Goal: Transaction & Acquisition: Register for event/course

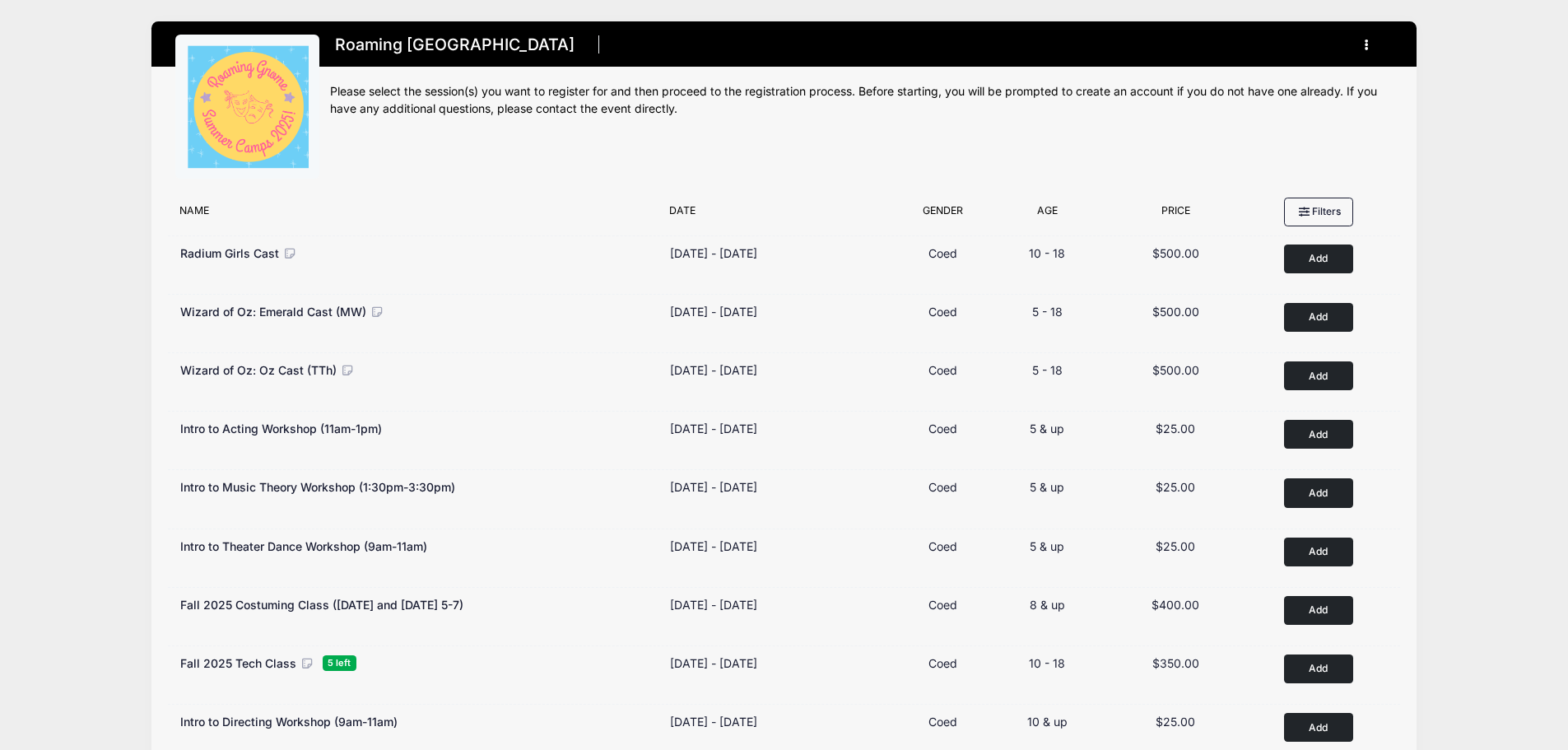
click at [1371, 44] on button "button" at bounding box center [1370, 45] width 44 height 29
click at [1295, 78] on link "My Account" at bounding box center [1289, 85] width 190 height 31
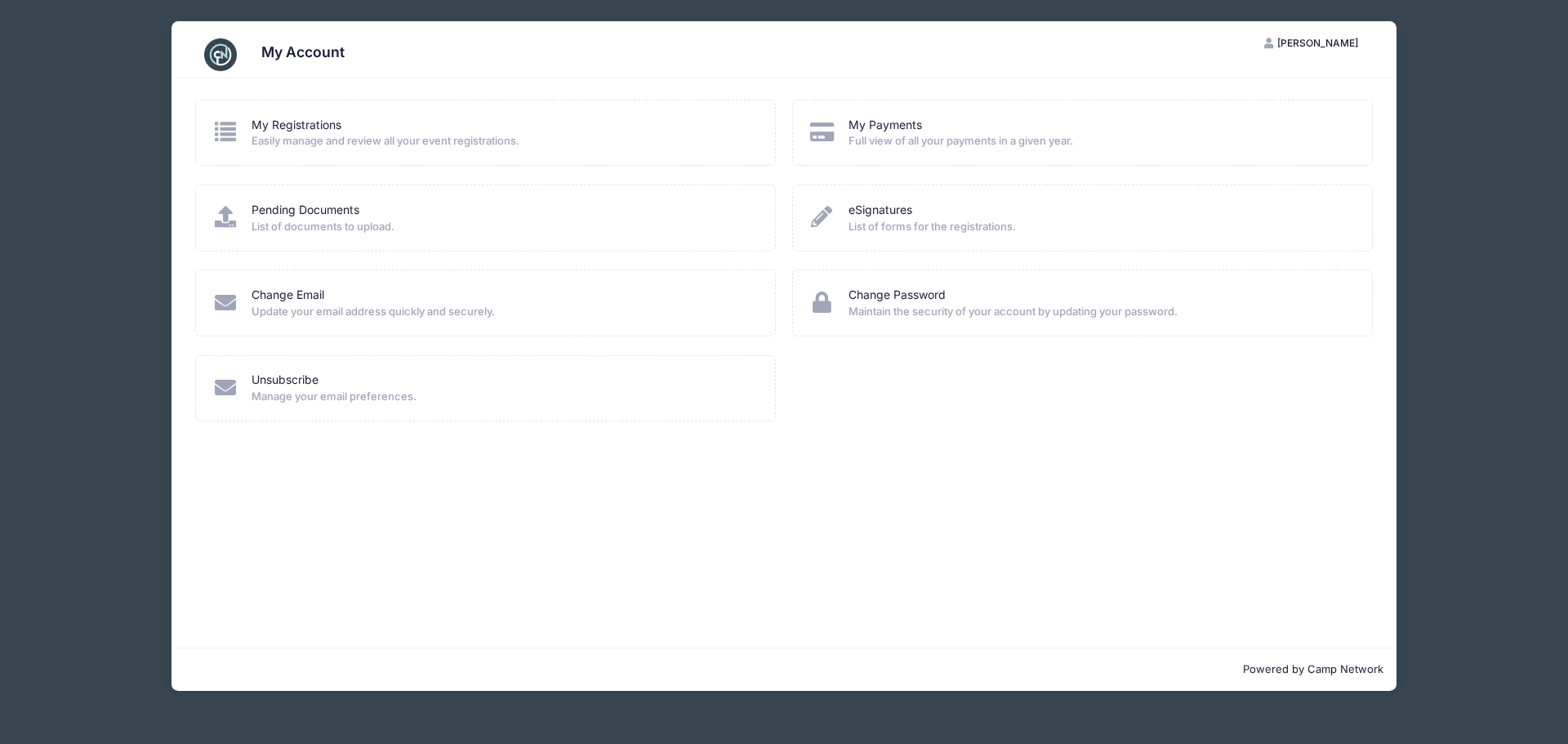
click at [306, 141] on span "Easily manage and review all your event registrations." at bounding box center [502, 141] width 502 height 16
click at [294, 126] on link "My Registrations" at bounding box center [296, 125] width 90 height 17
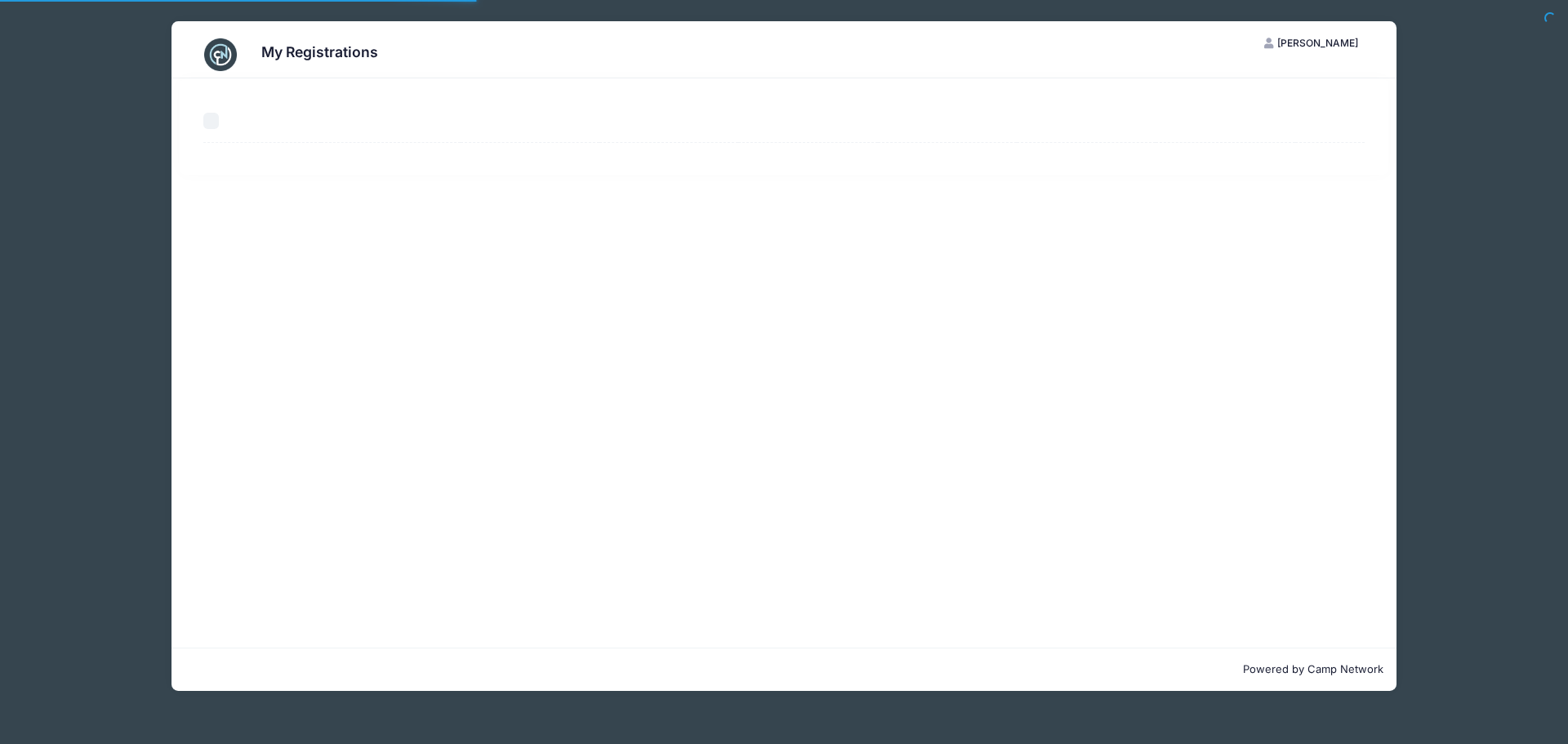
select select "50"
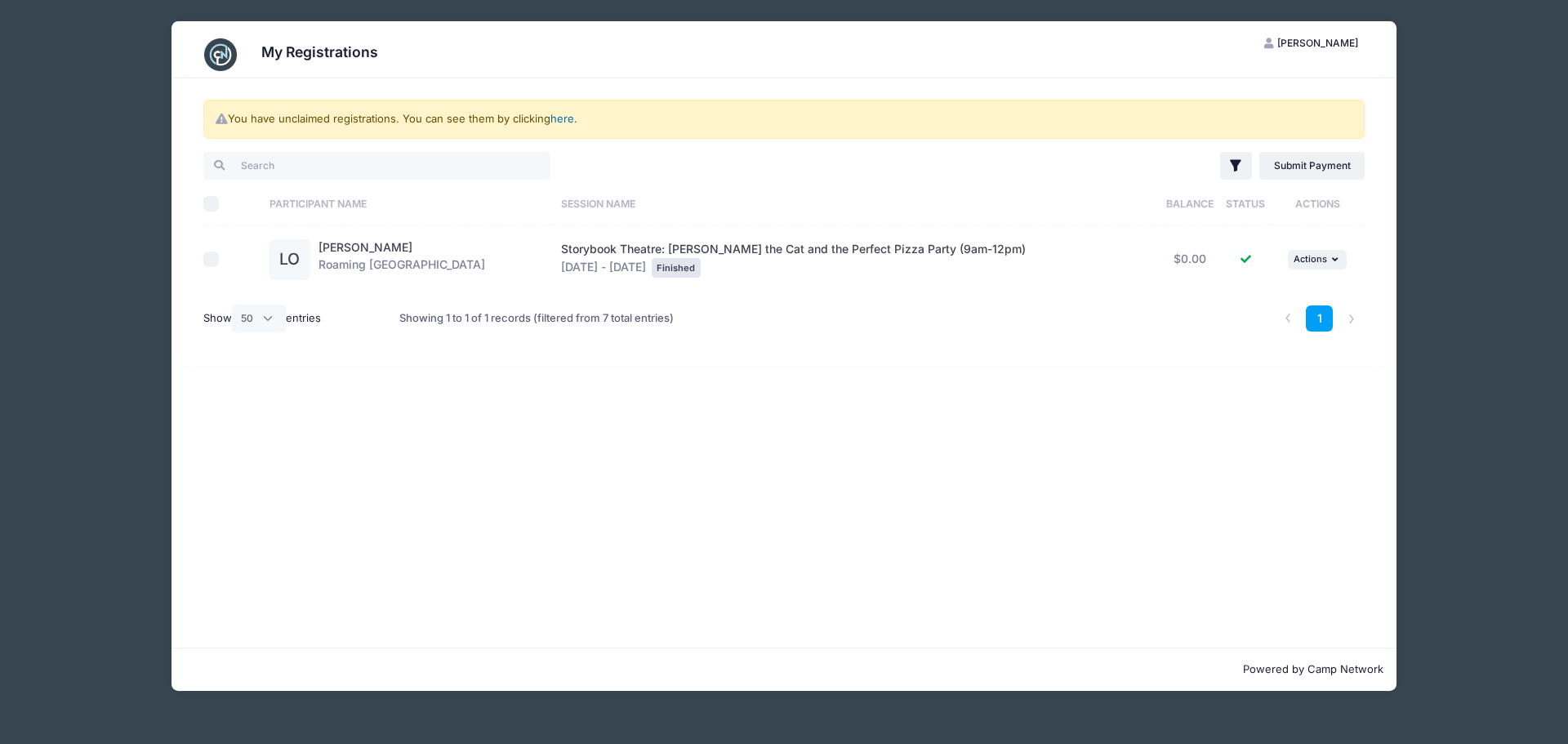
click at [568, 119] on link "here" at bounding box center [562, 118] width 24 height 13
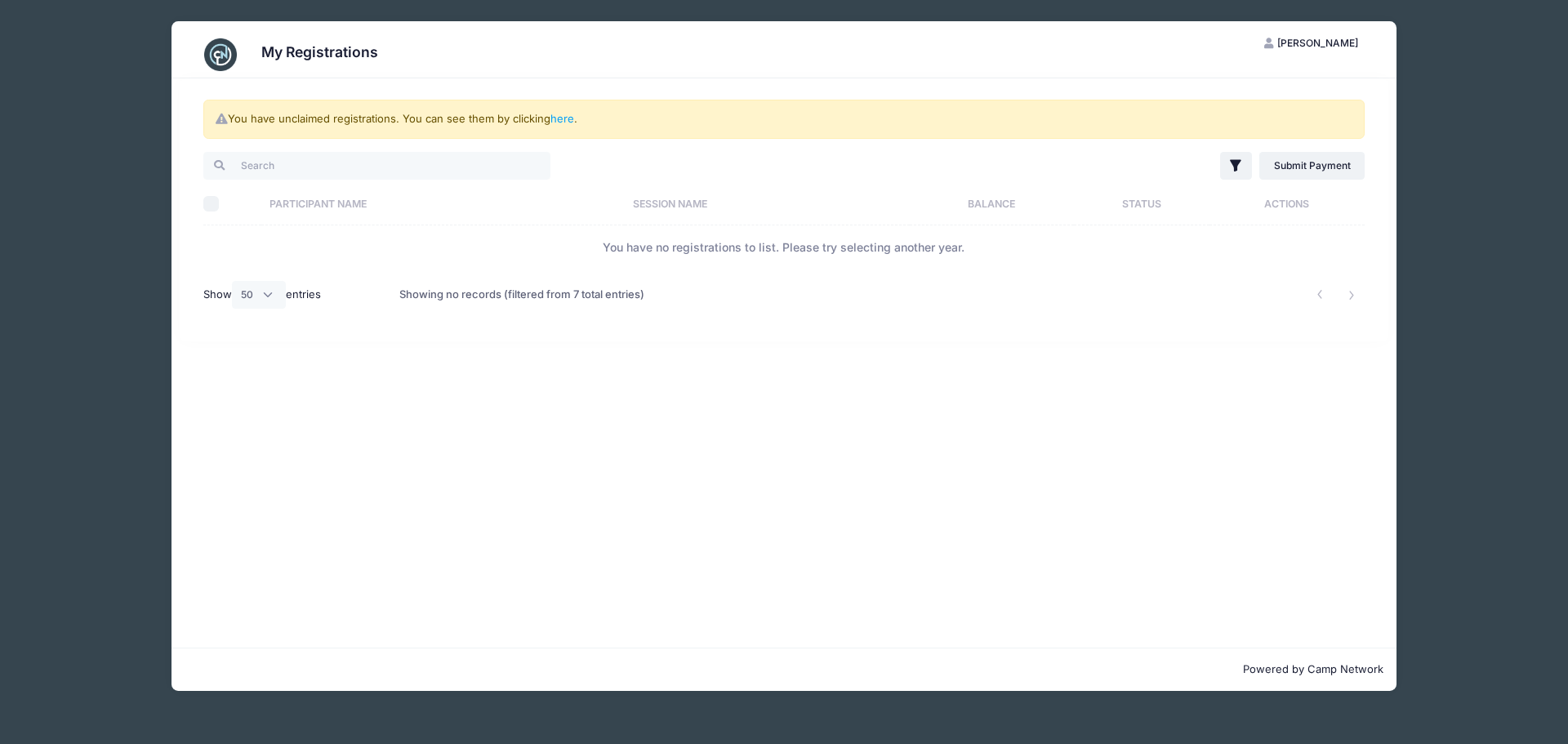
click at [1484, 162] on div "My Registrations EW Emily Wiggins My Account Logout You have unclaimed registra…" at bounding box center [784, 356] width 1470 height 712
click at [1348, 41] on span "[PERSON_NAME]" at bounding box center [1317, 43] width 81 height 12
click at [70, 70] on div "My Registrations EW Emily Wiggins My Account Logout You have unclaimed registra…" at bounding box center [784, 356] width 1470 height 712
click at [280, 52] on h3 "My Registrations" at bounding box center [319, 52] width 117 height 17
click at [212, 59] on img at bounding box center [220, 54] width 33 height 33
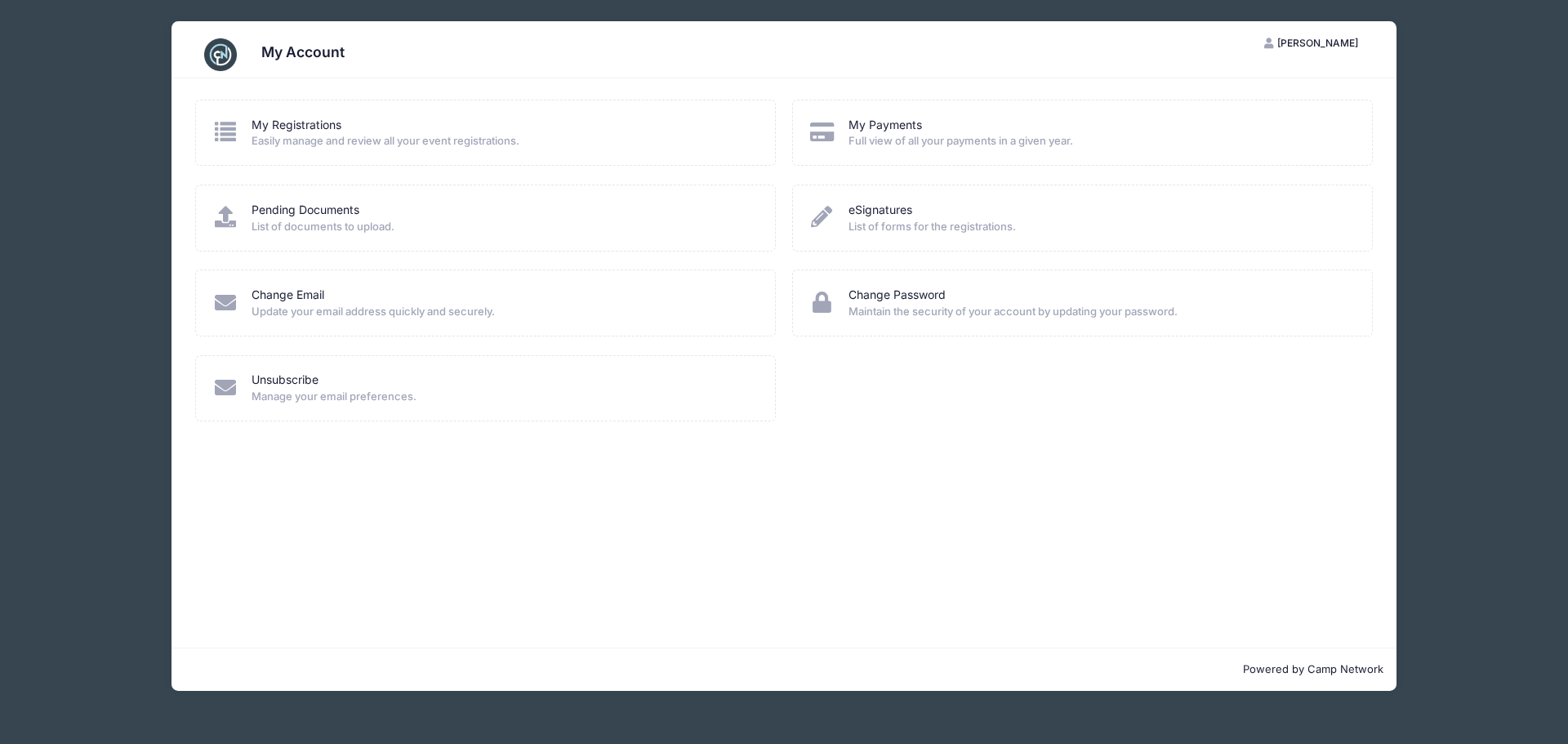
click at [120, 285] on div "My Account EW Emily Wiggins My Account Logout My Registrations Easily manage an…" at bounding box center [784, 356] width 1470 height 712
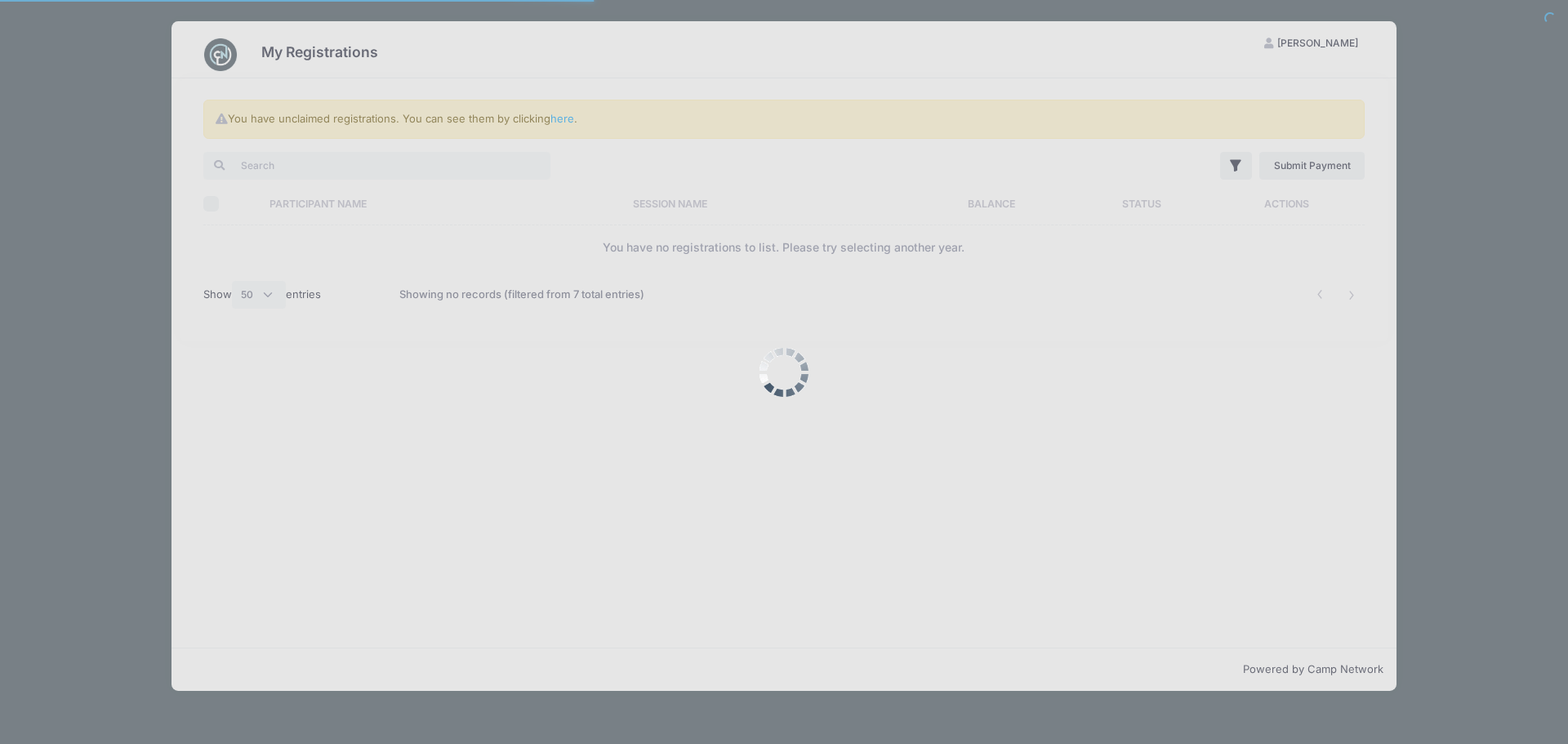
select select "50"
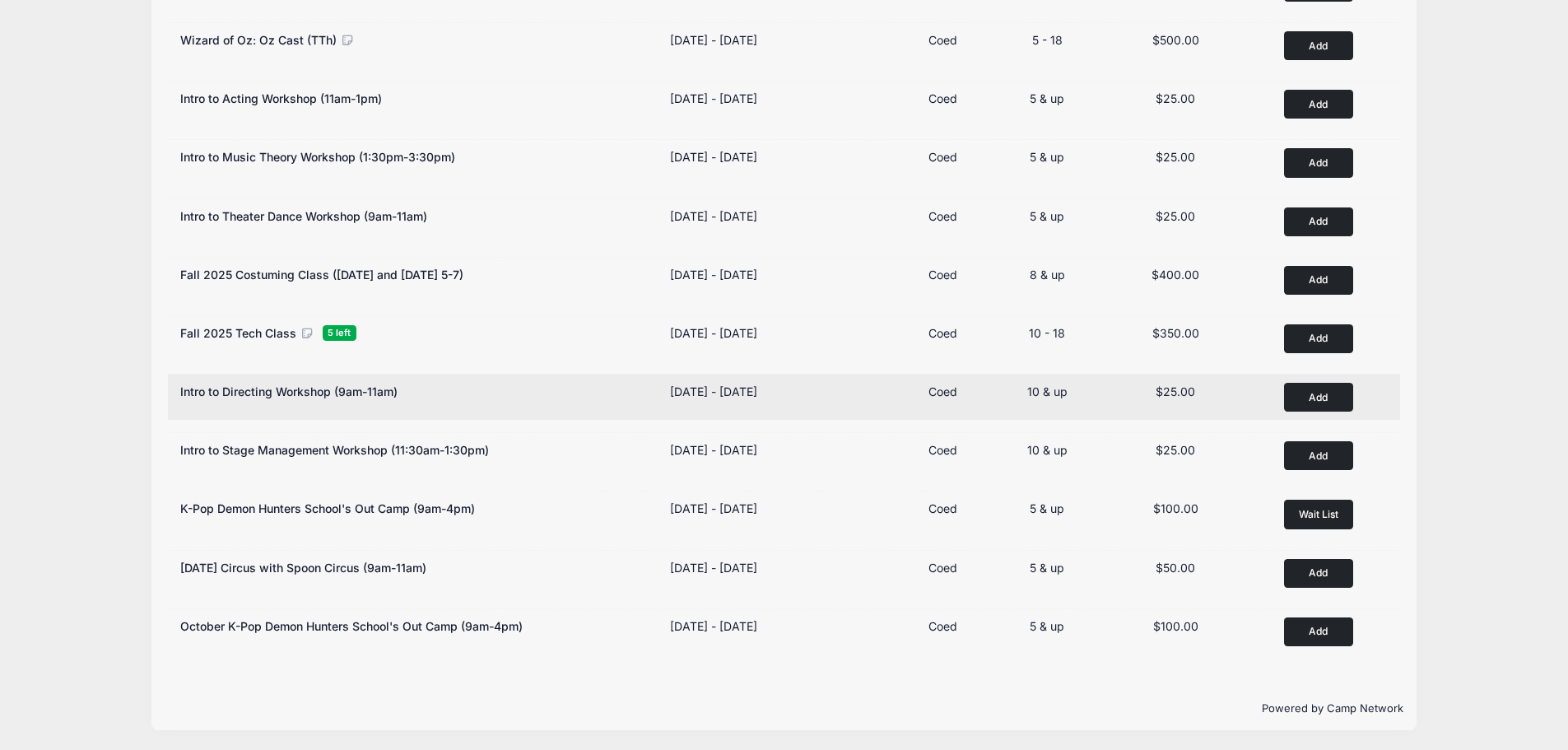
scroll to position [332, 0]
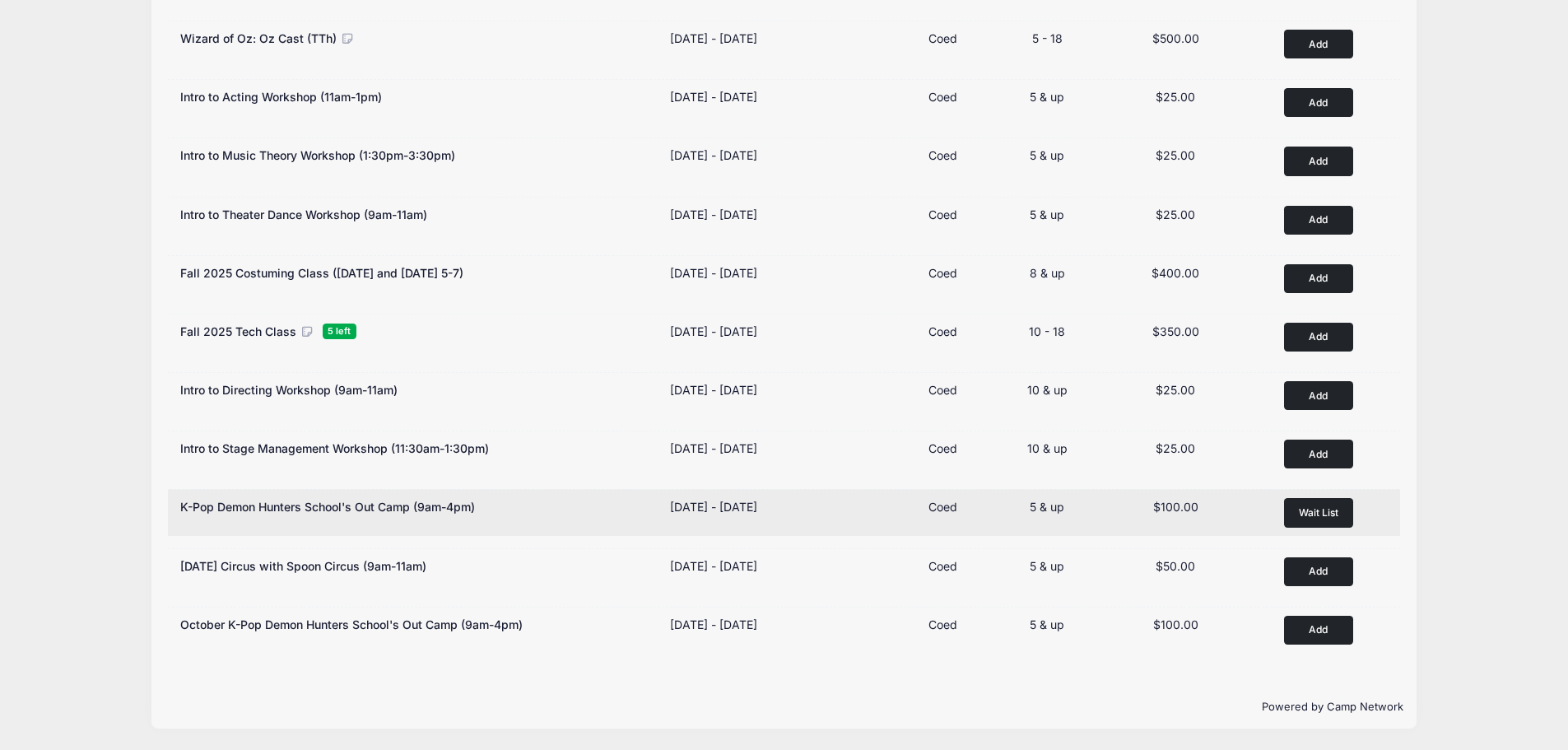
click at [430, 503] on span "K-Pop Demon Hunters School's Out Camp (9am-4pm)" at bounding box center [327, 507] width 295 height 14
click at [1323, 504] on button "Wait List" at bounding box center [1318, 513] width 69 height 29
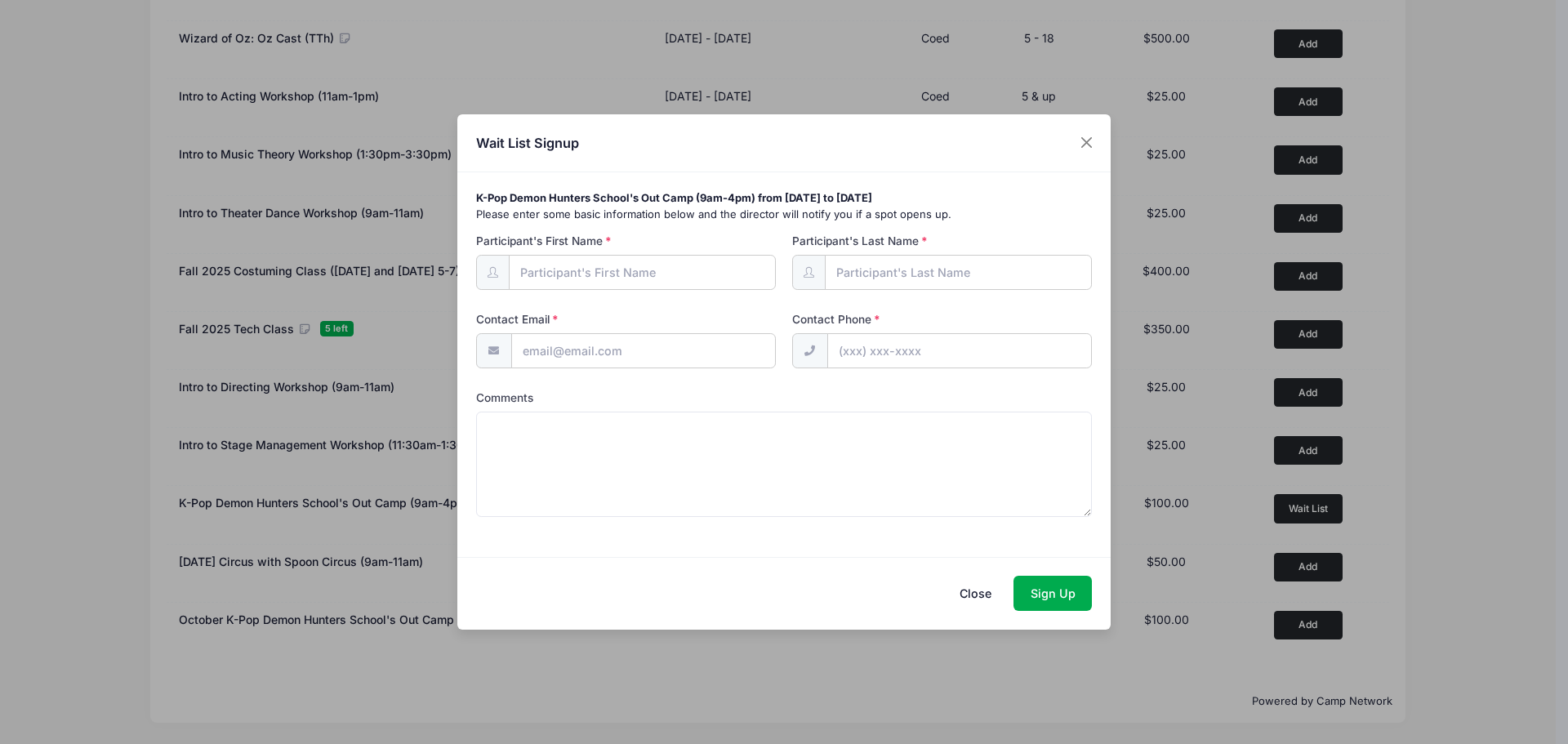
click at [598, 260] on input "Participant's First Name" at bounding box center [642, 272] width 268 height 35
type input "[PERSON_NAME]"
type input "[EMAIL_ADDRESS][DOMAIN_NAME]"
type input "[PHONE_NUMBER]"
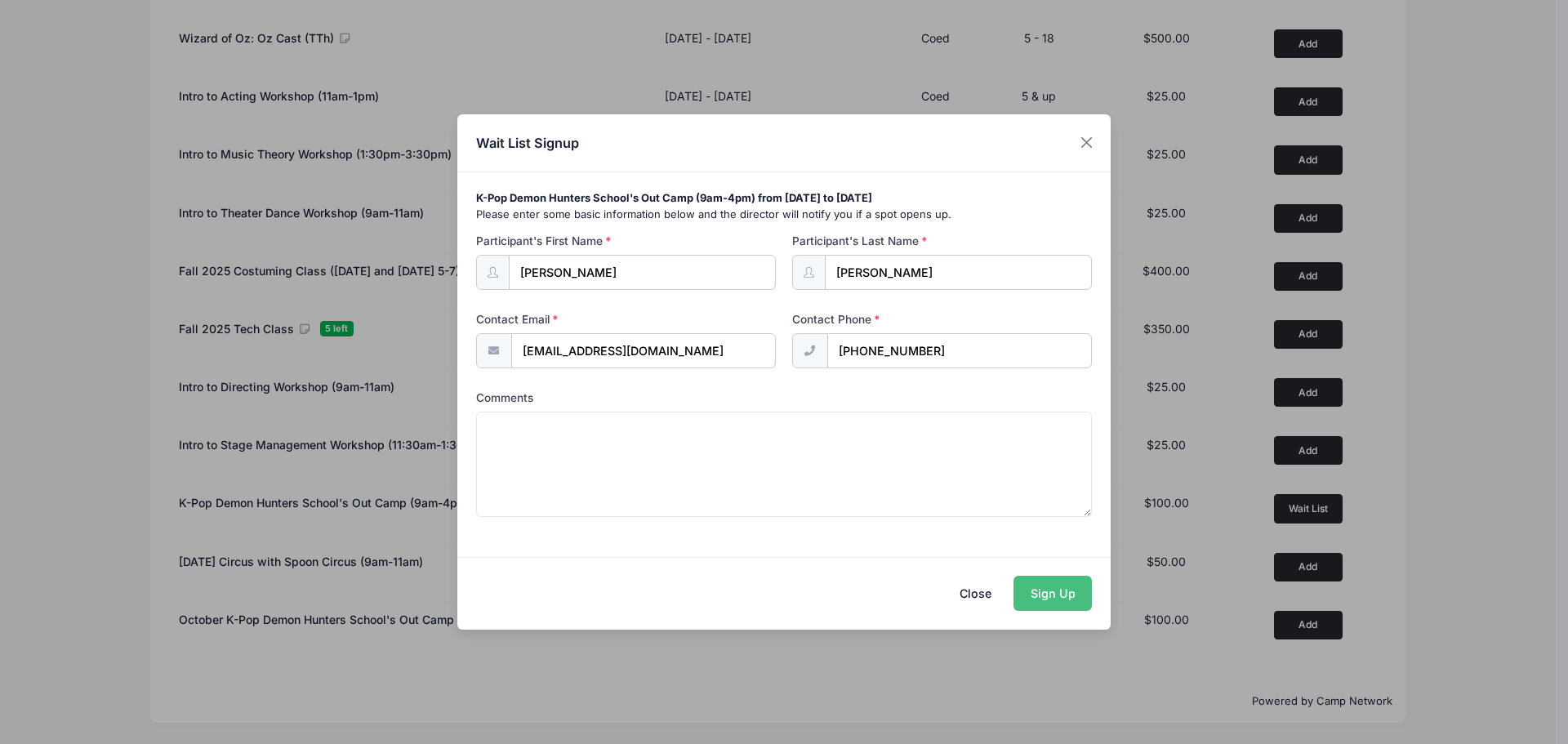
click at [1045, 594] on button "Sign Up" at bounding box center [1052, 592] width 78 height 35
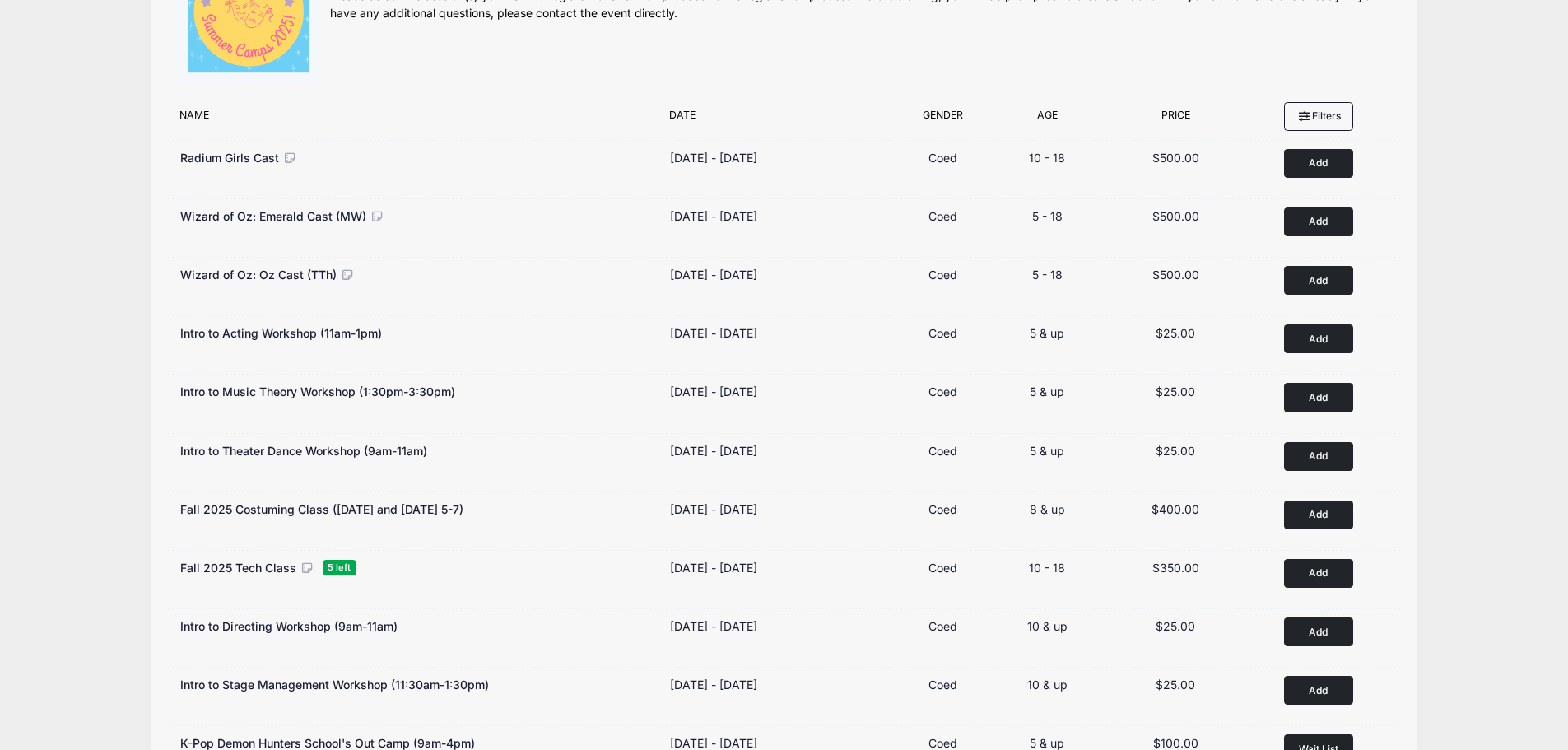
scroll to position [247, 0]
